Goal: Entertainment & Leisure: Consume media (video, audio)

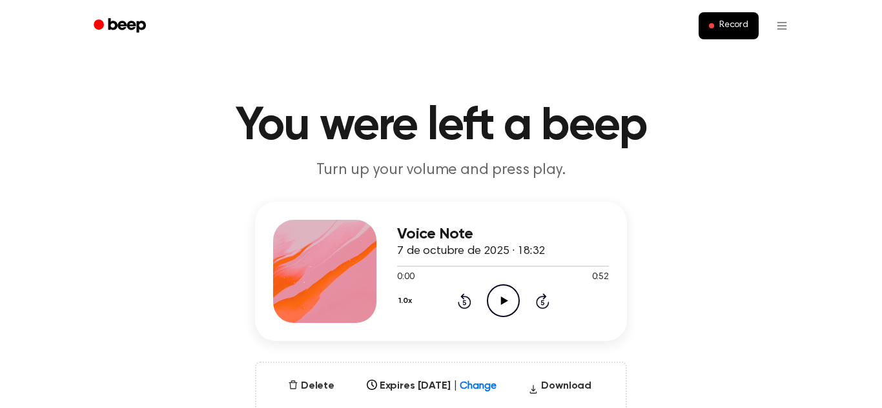
click at [502, 301] on icon at bounding box center [503, 301] width 7 height 8
click at [464, 303] on icon at bounding box center [463, 302] width 3 height 5
click at [465, 303] on icon at bounding box center [463, 302] width 3 height 5
click at [463, 308] on icon at bounding box center [465, 301] width 14 height 15
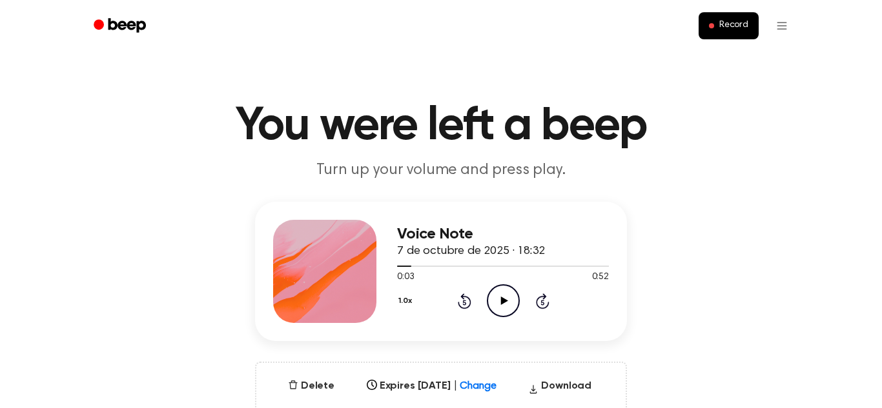
click at [410, 274] on span "0:03" at bounding box center [405, 278] width 17 height 14
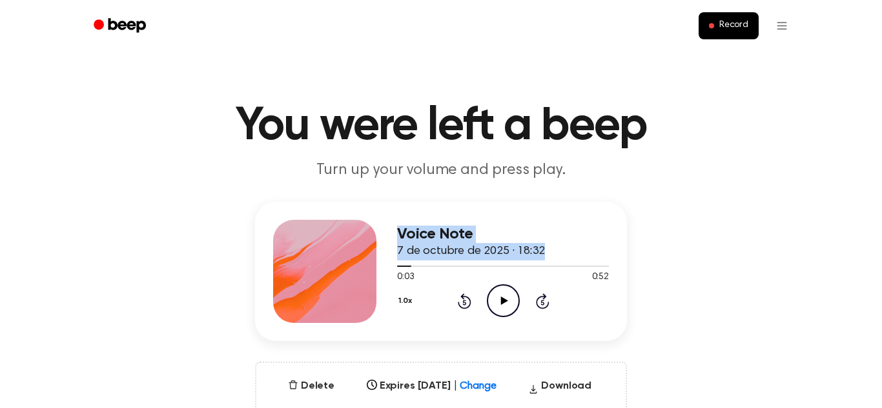
drag, startPoint x: 409, startPoint y: 265, endPoint x: 358, endPoint y: 260, distance: 51.2
click at [358, 260] on div "Voice Note 7 de octubre de 2025 · 18:32 0:03 0:52 Your browser does not support…" at bounding box center [441, 271] width 372 height 139
click at [398, 267] on div at bounding box center [404, 266] width 14 height 1
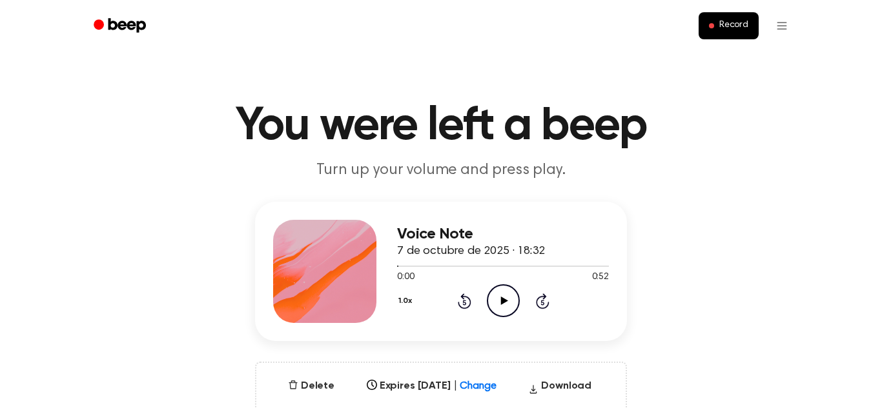
click at [505, 297] on icon "Play Audio" at bounding box center [503, 301] width 33 height 33
click at [500, 300] on icon at bounding box center [503, 301] width 7 height 8
click at [514, 301] on icon "Play Audio" at bounding box center [503, 301] width 33 height 33
click at [490, 308] on icon "Play Audio" at bounding box center [503, 301] width 33 height 33
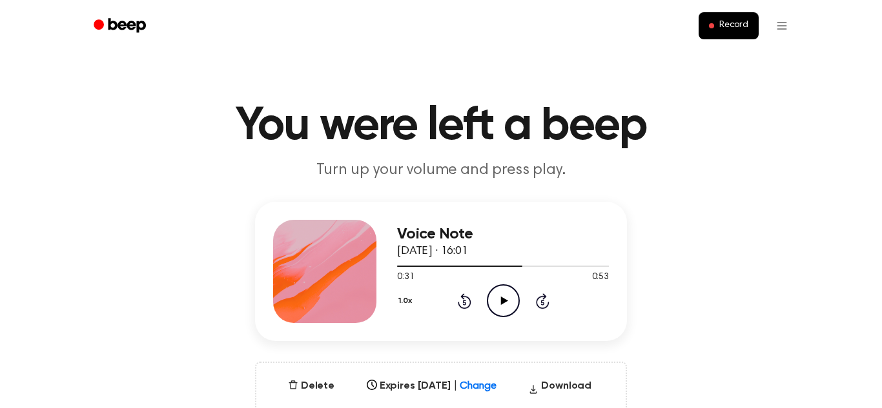
click at [511, 265] on div at bounding box center [503, 266] width 212 height 10
click at [505, 294] on icon "Play Audio" at bounding box center [503, 301] width 33 height 33
click at [496, 262] on div at bounding box center [503, 266] width 212 height 10
